Goal: Find specific page/section: Find specific page/section

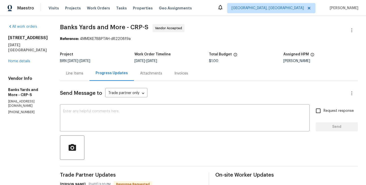
scroll to position [59, 0]
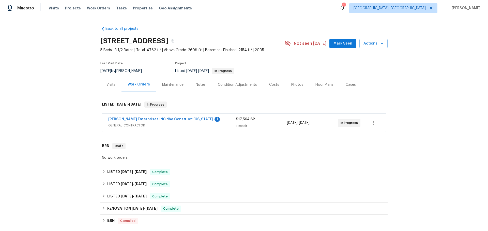
click at [211, 123] on span "GENERAL_CONTRACTOR" at bounding box center [172, 125] width 128 height 5
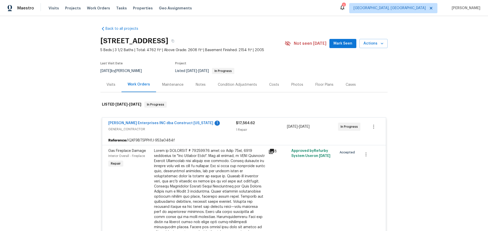
scroll to position [2, 0]
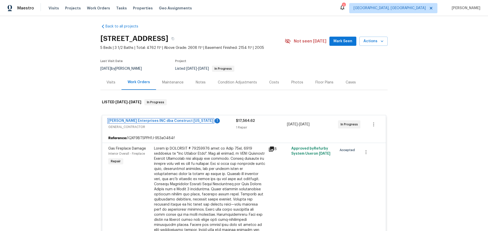
click at [151, 120] on link "Strick Enterprises INC dba Construct Ohio" at bounding box center [160, 121] width 105 height 4
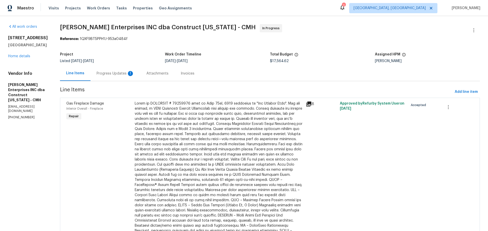
click at [119, 72] on div "Progress Updates 1" at bounding box center [116, 73] width 38 height 5
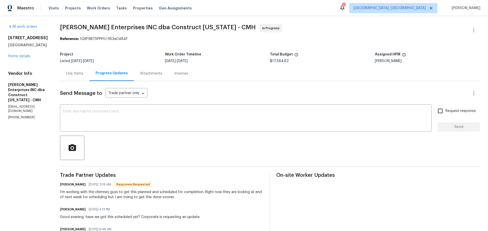
click at [81, 74] on div "Line Items" at bounding box center [74, 73] width 17 height 5
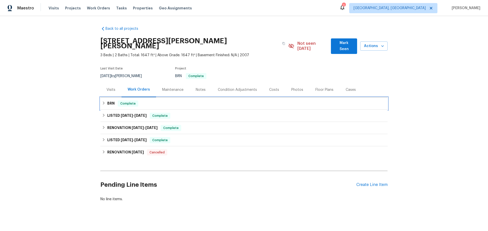
click at [105, 101] on icon at bounding box center [104, 103] width 4 height 4
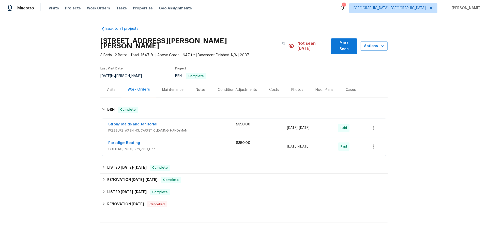
click at [207, 122] on div "Strong Maids and Janitorial" at bounding box center [172, 125] width 128 height 6
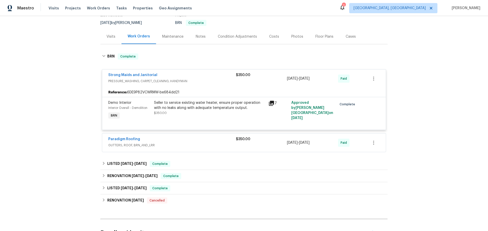
scroll to position [56, 0]
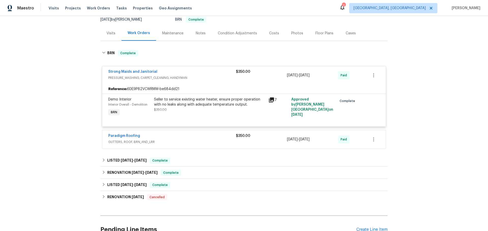
click at [190, 133] on div "Paradigm Roofing" at bounding box center [172, 136] width 128 height 6
